Goal: Transaction & Acquisition: Purchase product/service

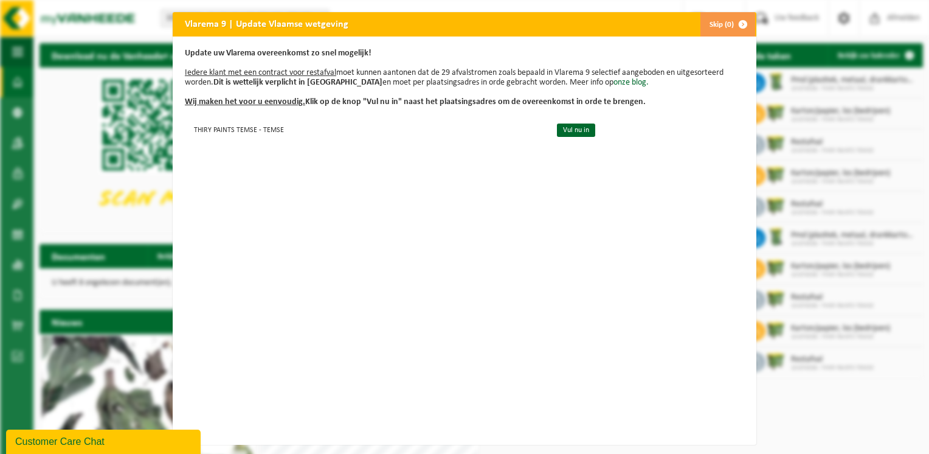
click at [718, 23] on button "Skip (0)" at bounding box center [727, 24] width 55 height 24
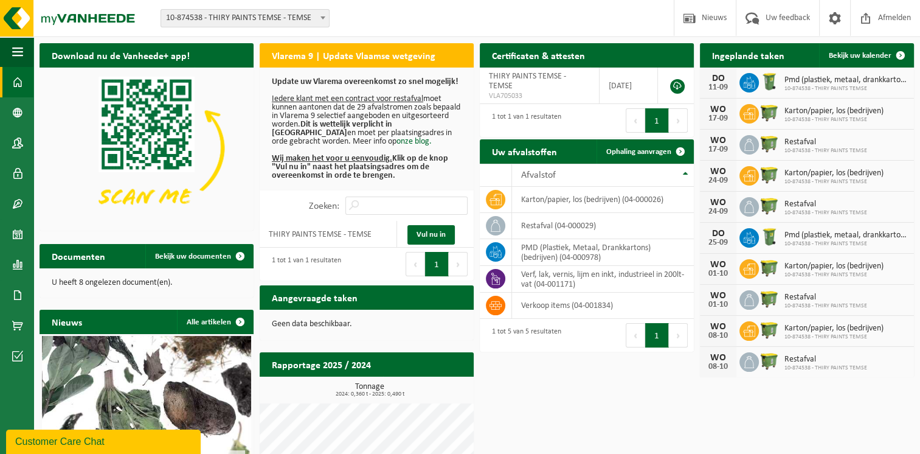
scroll to position [61, 0]
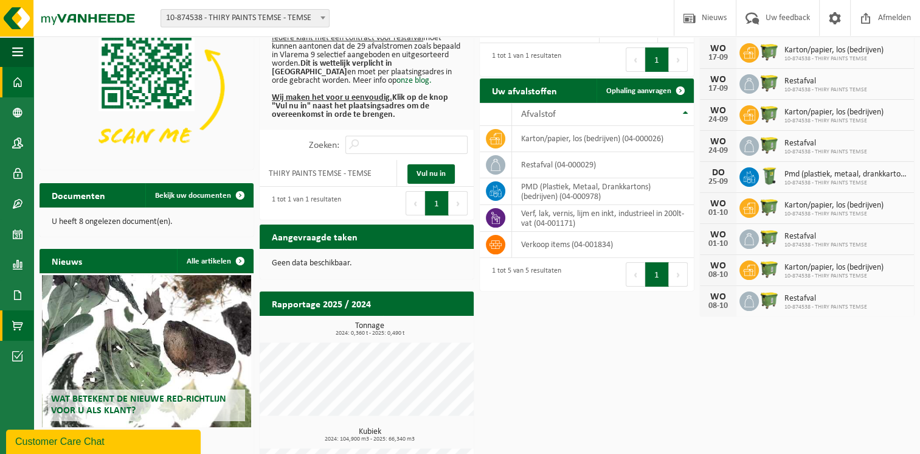
click at [17, 326] on span at bounding box center [17, 325] width 11 height 30
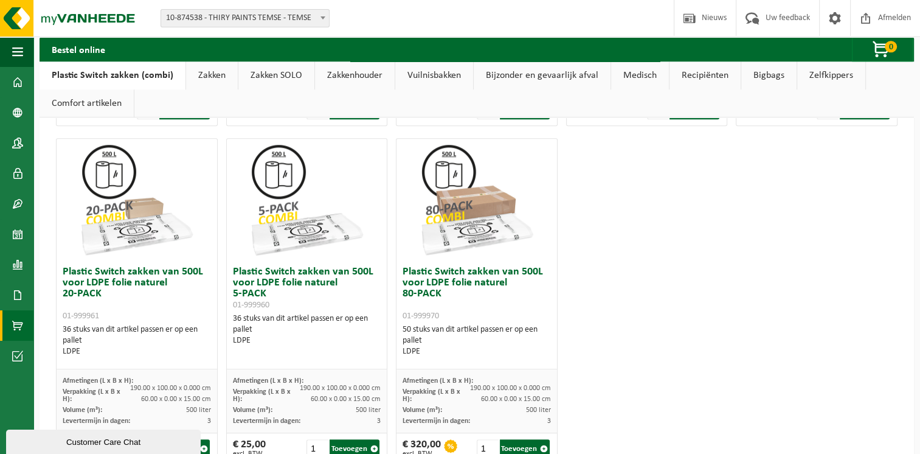
scroll to position [769, 0]
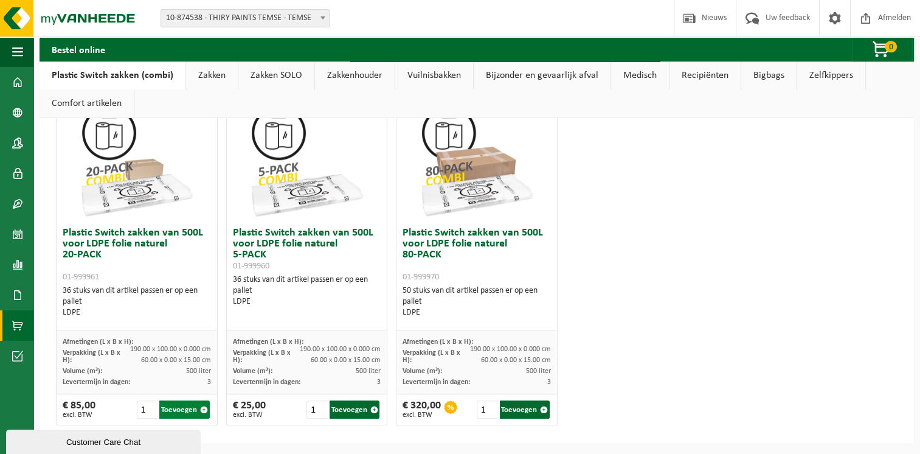
click at [176, 406] on button "Toevoegen" at bounding box center [184, 409] width 50 height 18
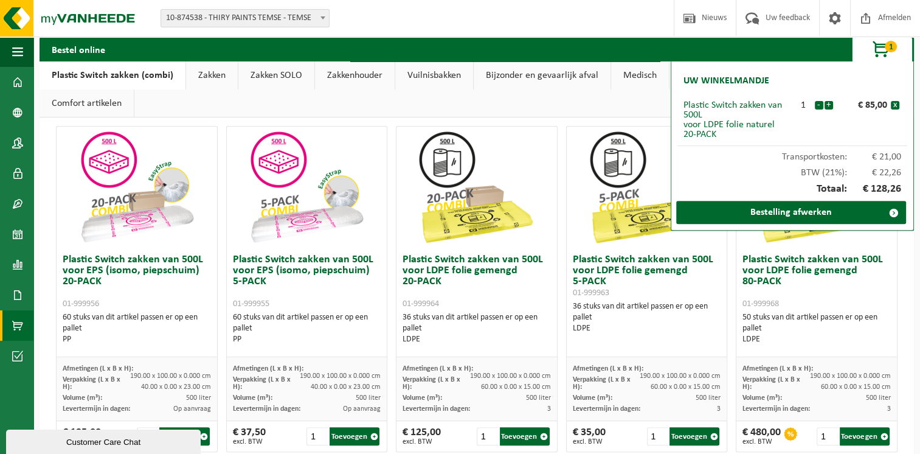
scroll to position [465, 0]
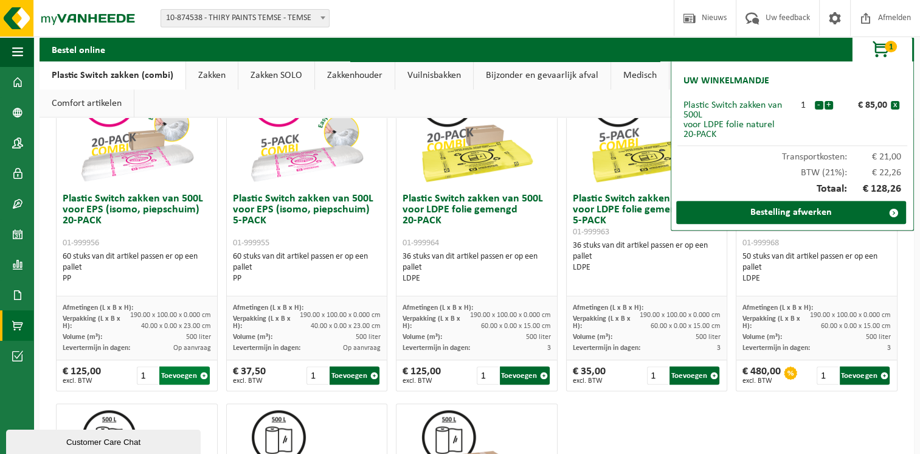
click at [173, 375] on button "Toevoegen" at bounding box center [184, 375] width 50 height 18
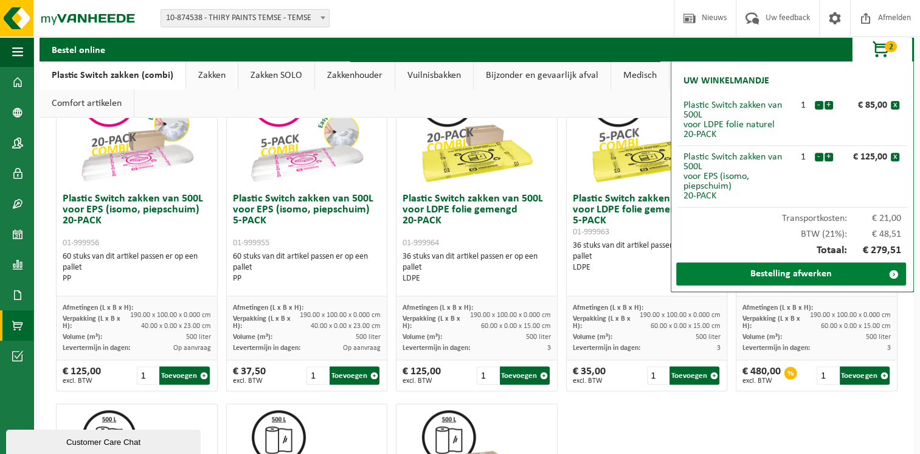
click at [791, 271] on link "Bestelling afwerken" at bounding box center [791, 273] width 230 height 23
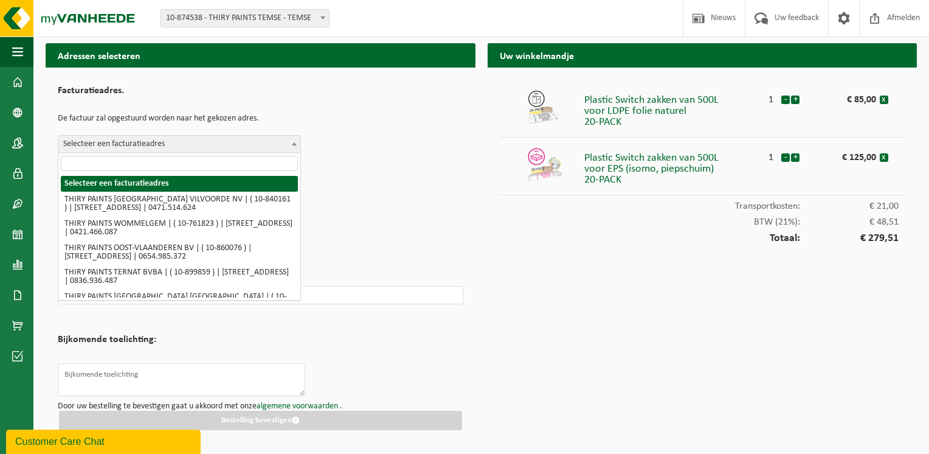
click at [293, 145] on b at bounding box center [294, 143] width 5 height 3
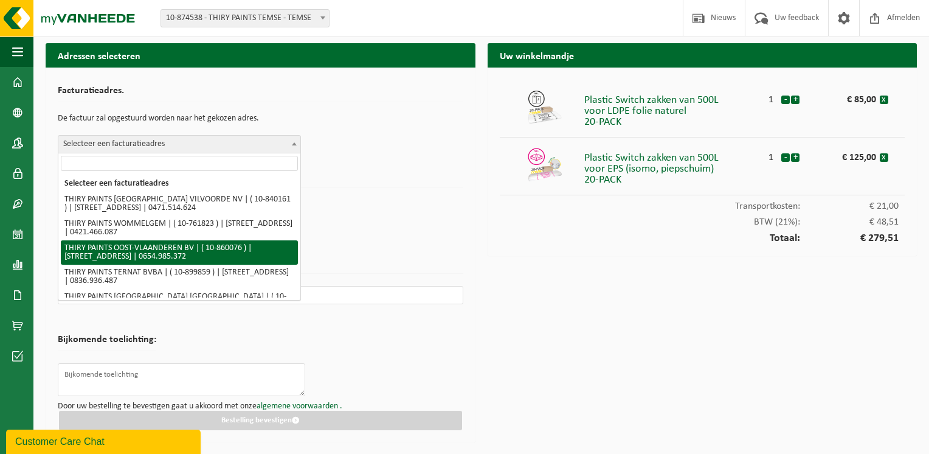
select select "100007"
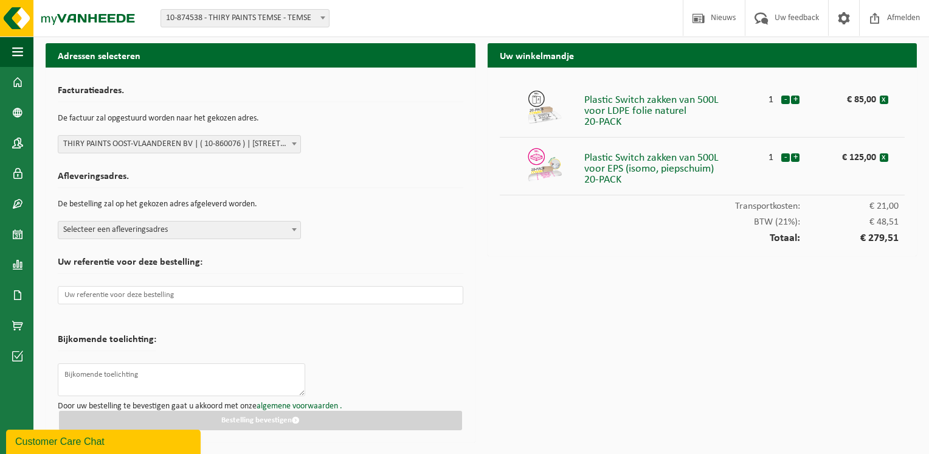
click at [293, 231] on span at bounding box center [294, 229] width 12 height 16
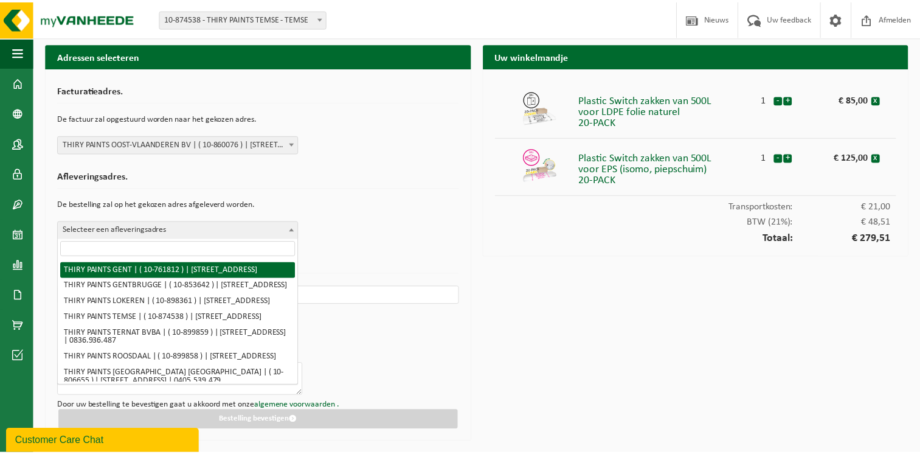
scroll to position [243, 0]
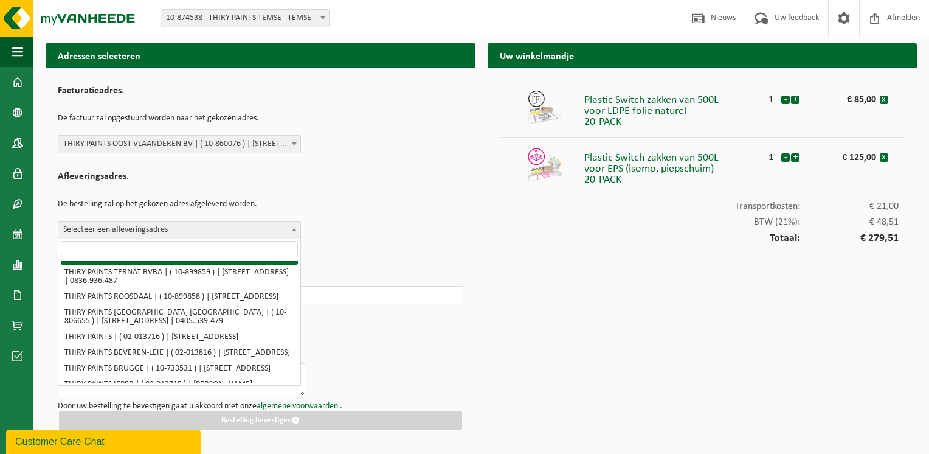
select select "106678"
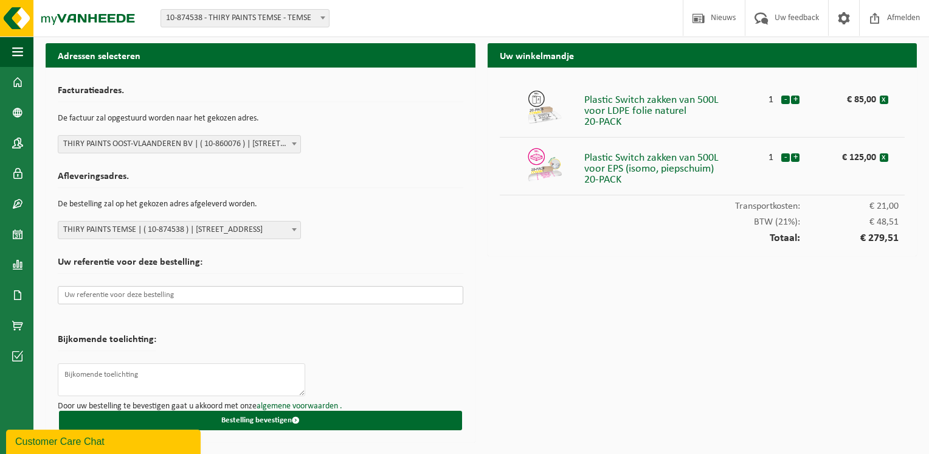
click at [132, 296] on input "text" at bounding box center [261, 295] width 406 height 18
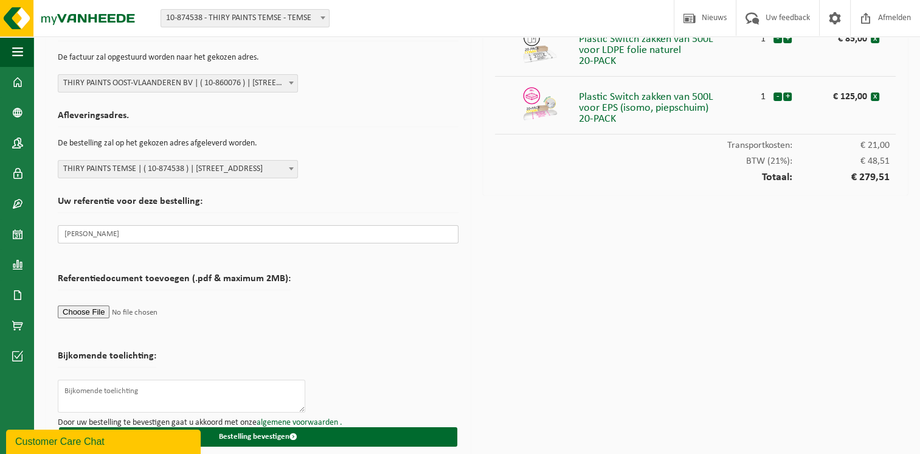
scroll to position [69, 0]
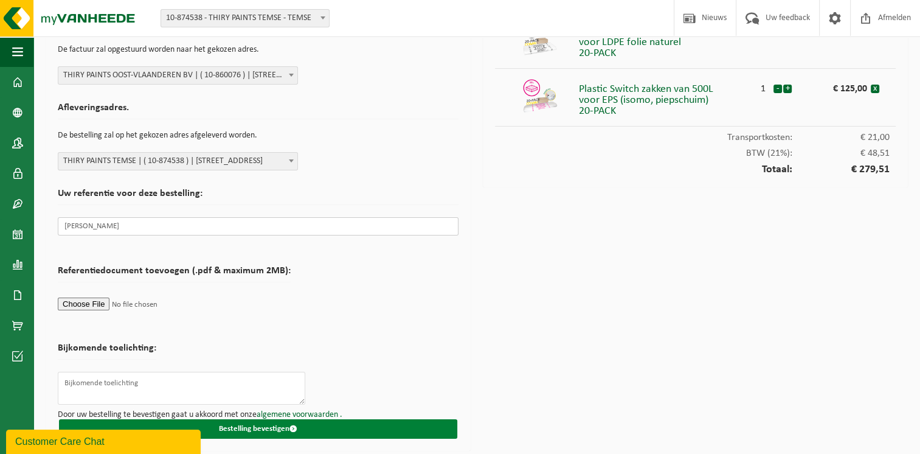
type input "[PERSON_NAME]"
click at [253, 432] on button "Bestelling bevestigen" at bounding box center [258, 428] width 398 height 19
